Goal: Information Seeking & Learning: Find specific page/section

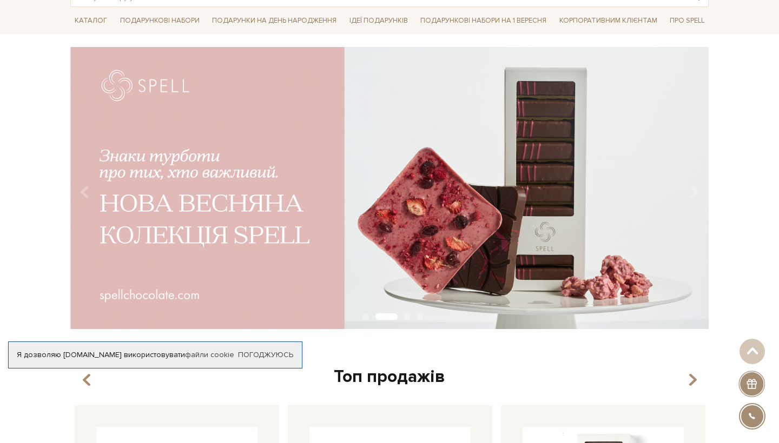
scroll to position [68, 0]
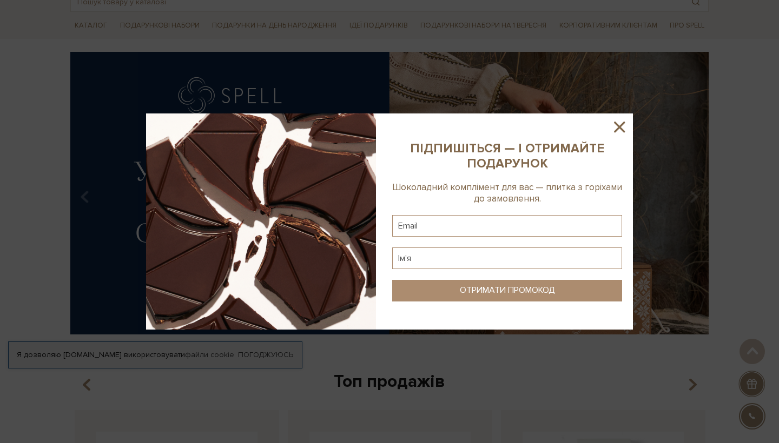
click at [618, 129] on icon at bounding box center [619, 127] width 11 height 11
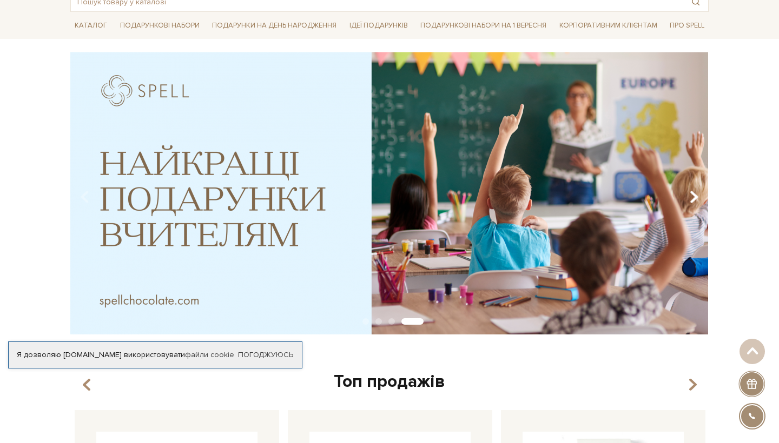
click at [693, 200] on icon "Carousel Navigation" at bounding box center [693, 197] width 9 height 18
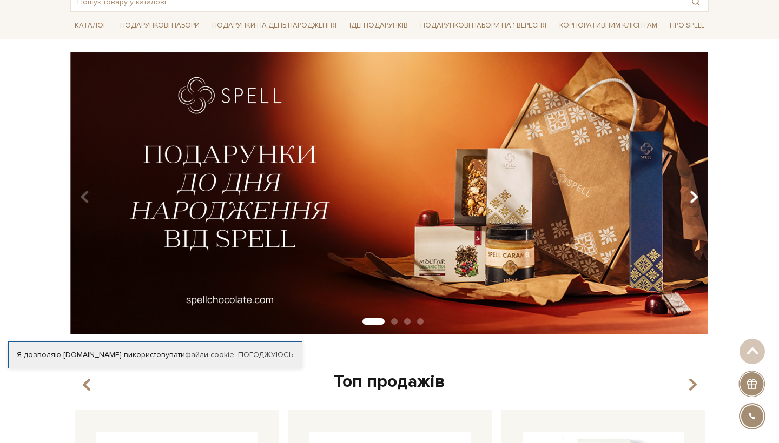
click at [694, 197] on icon "Carousel Navigation" at bounding box center [693, 197] width 9 height 18
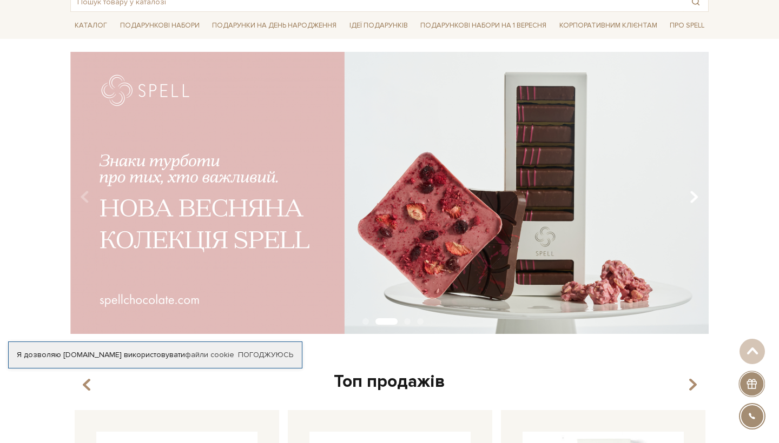
click at [694, 197] on icon "Carousel Navigation" at bounding box center [693, 197] width 9 height 18
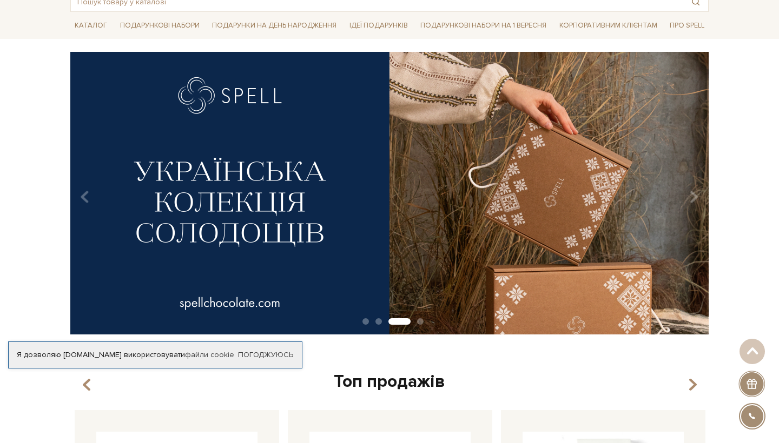
click at [366, 187] on img at bounding box center [389, 193] width 638 height 283
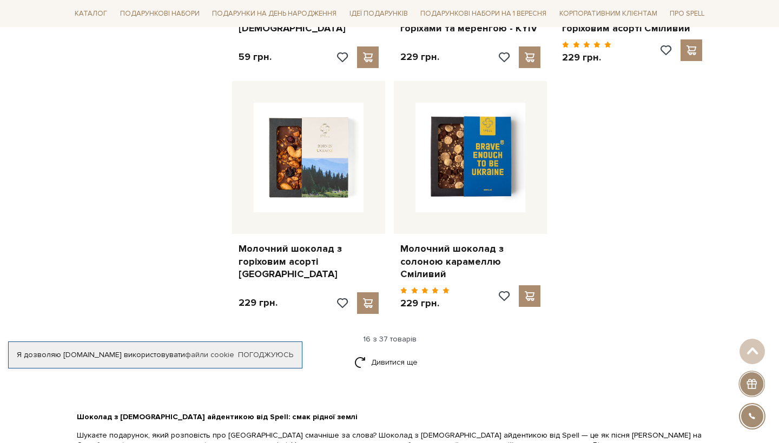
scroll to position [1273, 0]
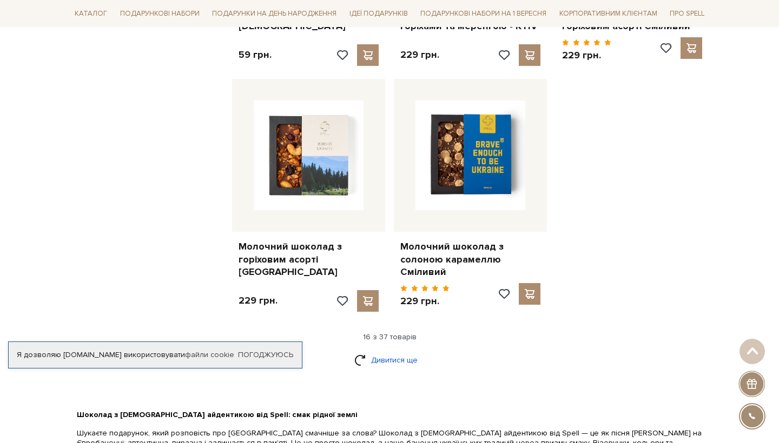
click at [402, 351] on link "Дивитися ще" at bounding box center [389, 360] width 70 height 19
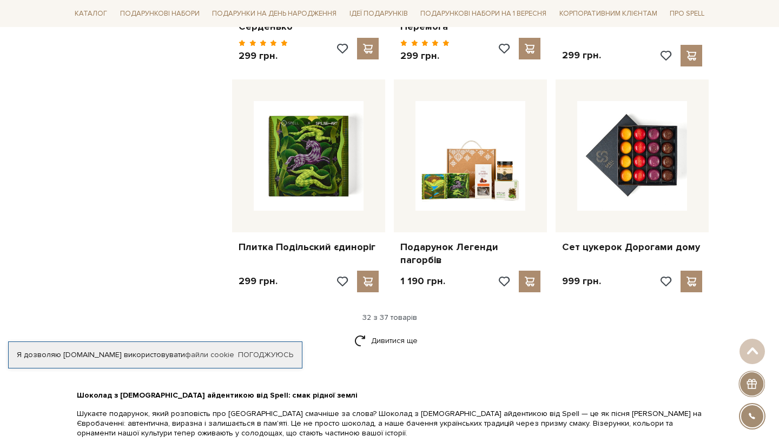
scroll to position [2463, 0]
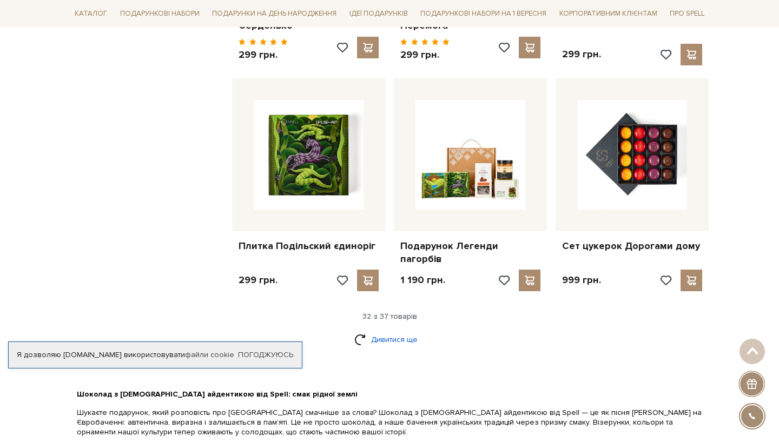
click at [408, 330] on link "Дивитися ще" at bounding box center [389, 339] width 70 height 19
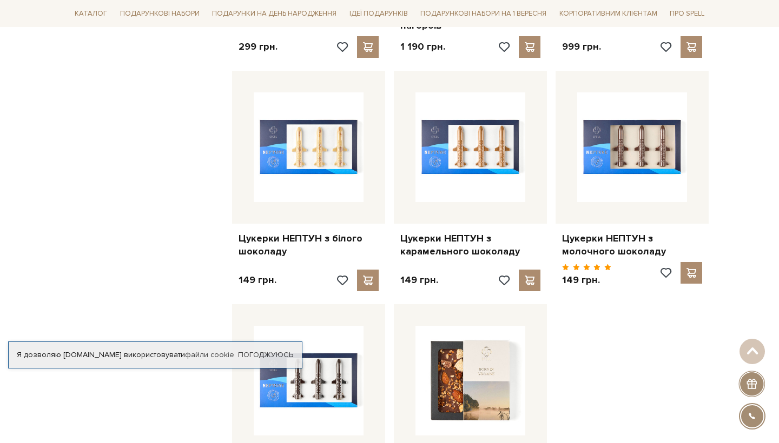
scroll to position [2723, 0]
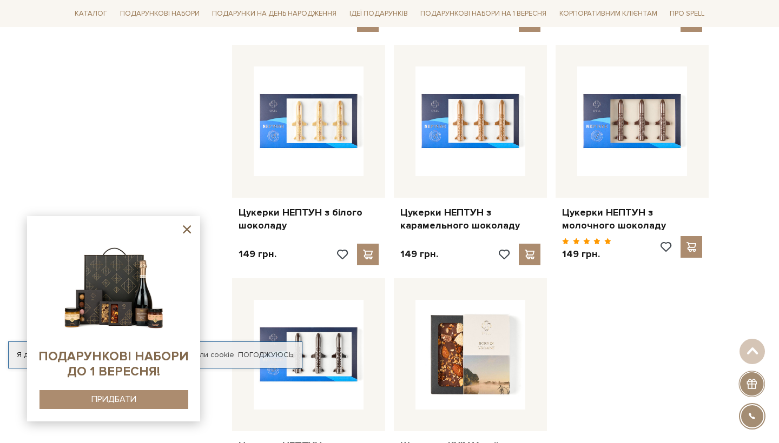
click at [186, 229] on icon at bounding box center [187, 229] width 8 height 8
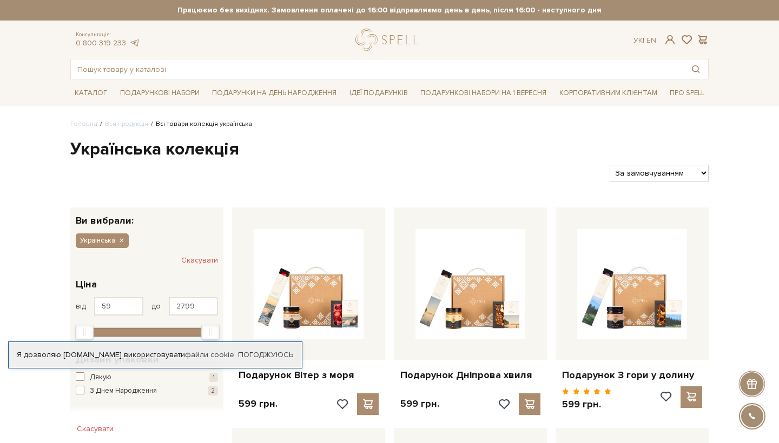
scroll to position [0, 0]
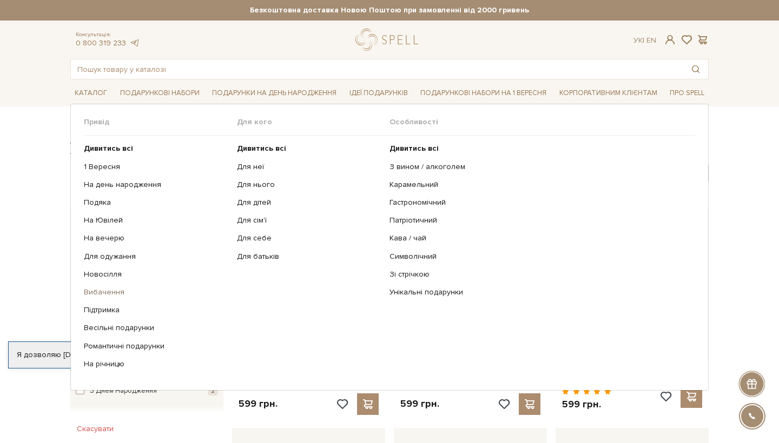
click at [94, 293] on link "Вибачення" at bounding box center [156, 293] width 145 height 10
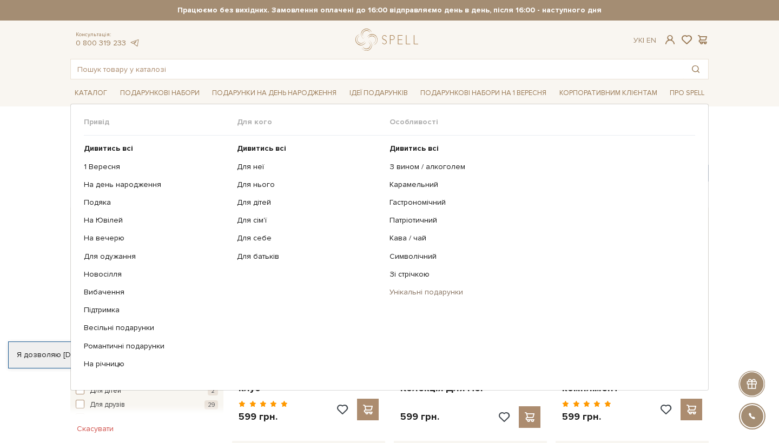
click at [427, 291] on link "Унікальні подарунки" at bounding box center [537, 293] width 297 height 10
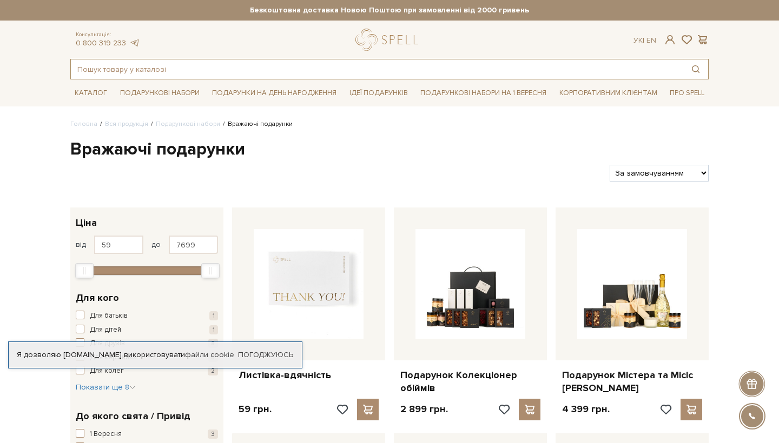
click at [236, 68] on input "text" at bounding box center [377, 68] width 612 height 19
type input "g"
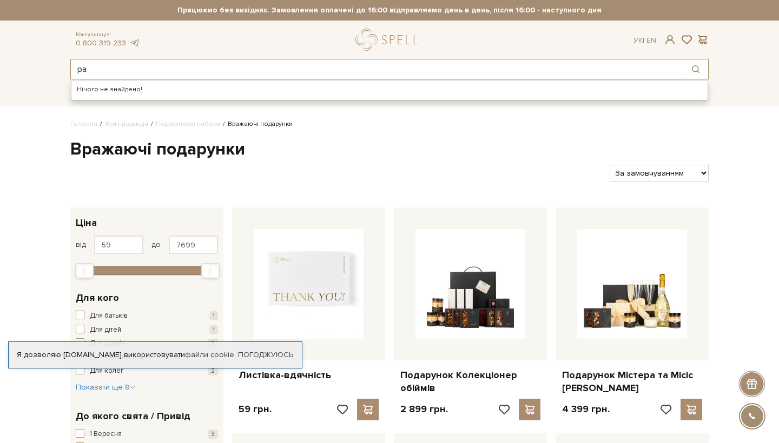
type input "p"
type input "павук"
